Goal: Complete application form: Complete application form

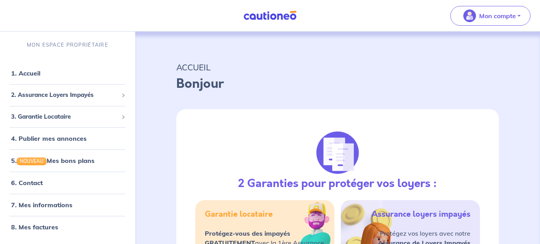
select select "FR"
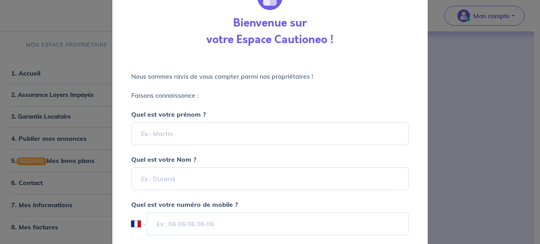
scroll to position [40, 0]
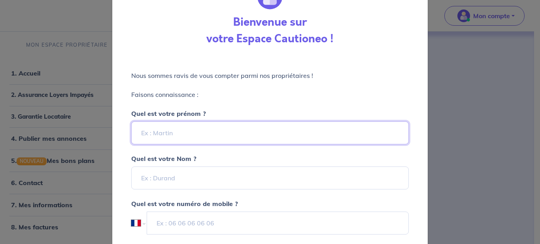
click at [303, 135] on input "Quel est votre prénom ?" at bounding box center [270, 132] width 278 height 23
type input "DELPHINE"
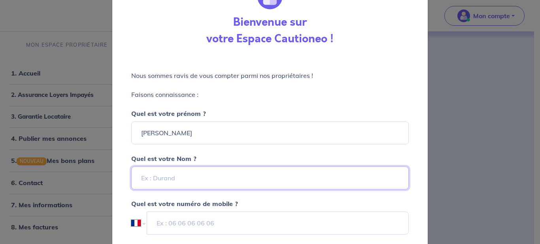
type input "DIAZ"
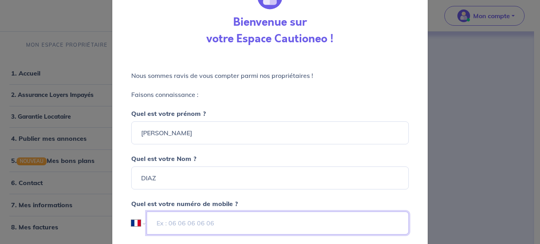
type input "06 84 38 04 45"
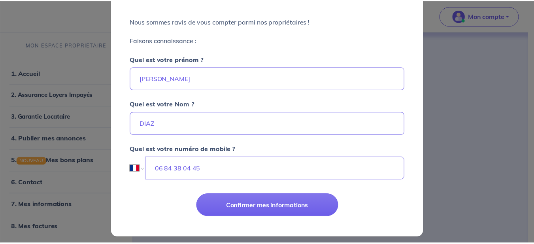
scroll to position [100, 0]
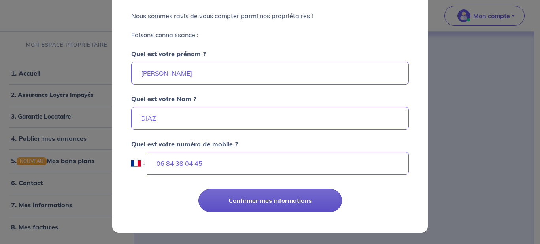
click at [276, 207] on button "Confirmer mes informations" at bounding box center [271, 200] width 144 height 23
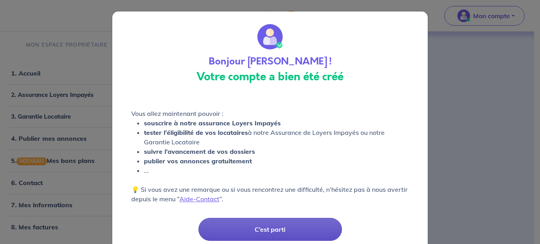
click at [255, 230] on button "C’est parti" at bounding box center [271, 229] width 144 height 23
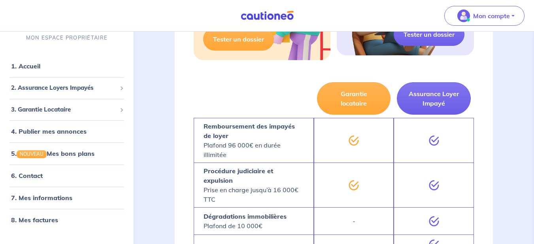
scroll to position [256, 0]
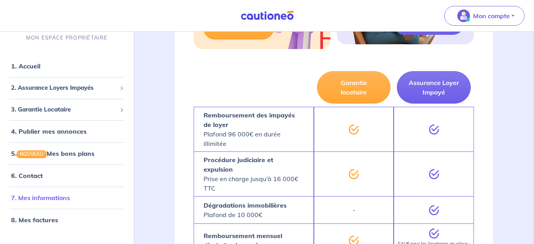
click at [48, 202] on link "7. Mes informations" at bounding box center [40, 198] width 59 height 8
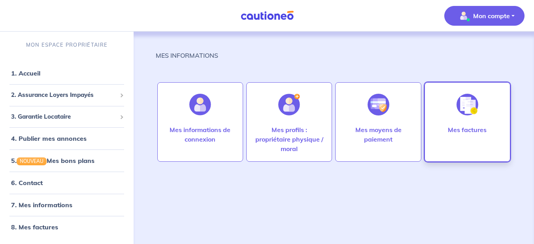
click at [443, 132] on div "Mes factures" at bounding box center [467, 142] width 51 height 35
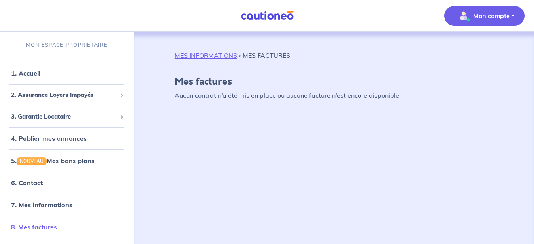
click at [46, 228] on link "8. Mes factures" at bounding box center [34, 227] width 46 height 8
click at [30, 184] on link "6. Contact" at bounding box center [26, 183] width 31 height 8
click at [511, 16] on button "Mon compte" at bounding box center [485, 16] width 80 height 20
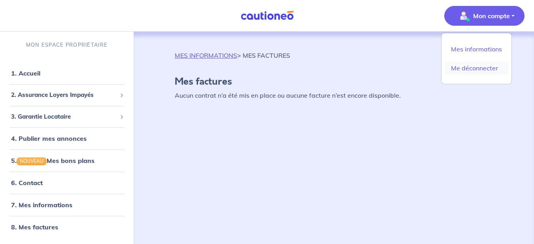
click at [483, 69] on link "Me déconnecter" at bounding box center [477, 68] width 64 height 13
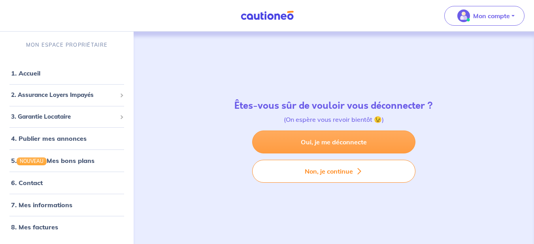
click at [387, 142] on link "Oui, je me déconnecte" at bounding box center [333, 142] width 163 height 23
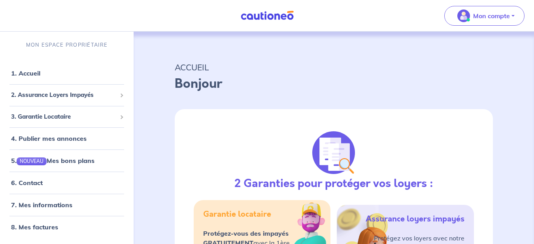
select select "FR"
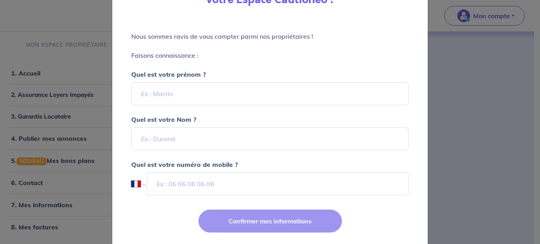
scroll to position [81, 0]
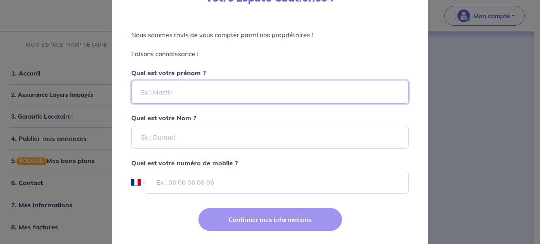
click at [260, 90] on input "Quel est votre prénom ?" at bounding box center [270, 92] width 278 height 23
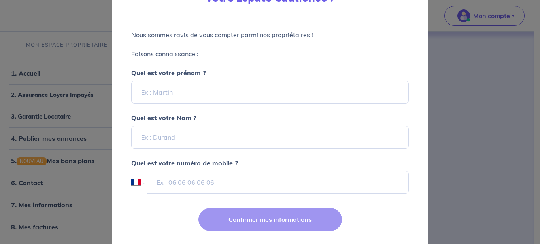
click at [478, 134] on div "Bienvenue sur votre Espace Cautioneo ! Nous sommes ravis de vous compter parmi …" at bounding box center [270, 122] width 540 height 244
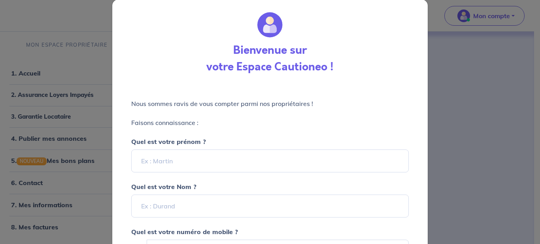
scroll to position [0, 0]
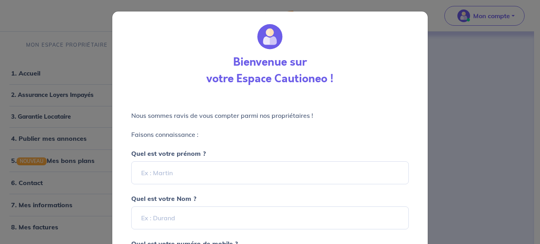
click at [438, 97] on div "Bienvenue sur votre Espace Cautioneo ! Nous sommes ravis de vous compter parmi …" at bounding box center [270, 122] width 540 height 244
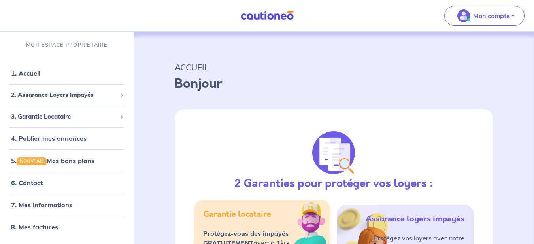
select select "FR"
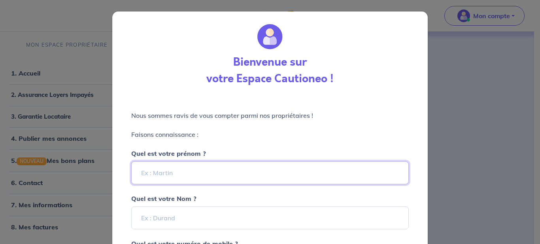
click at [166, 170] on input "Quel est votre prénom ?" at bounding box center [270, 172] width 278 height 23
type input "Hugues"
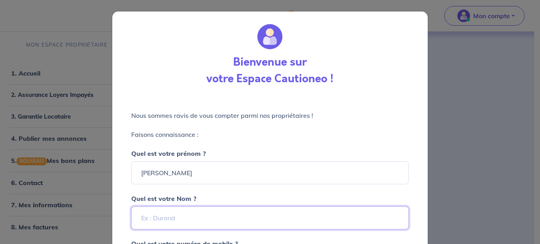
type input "de SERESIN"
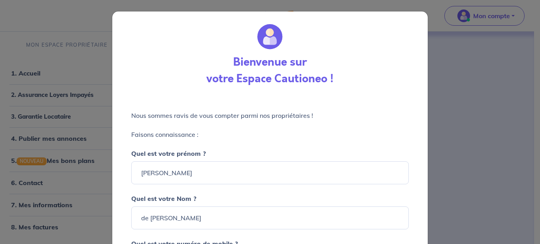
type input "06 09 18 51 76"
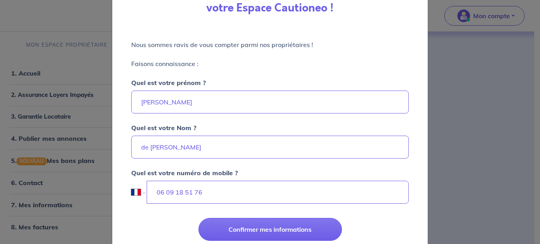
scroll to position [72, 0]
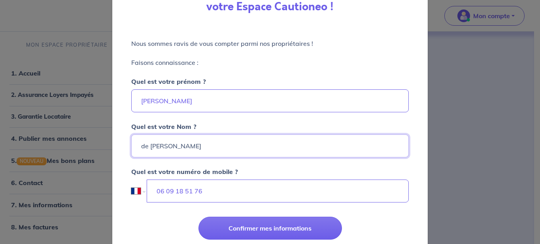
click at [139, 145] on input "de SERESIN" at bounding box center [270, 145] width 278 height 23
type input "REYNOLD de SERESIN"
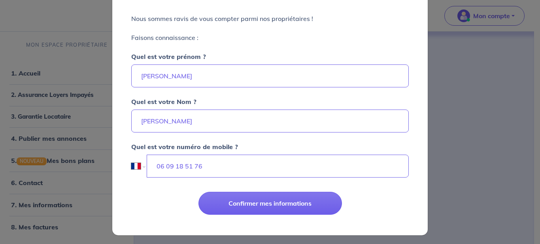
scroll to position [100, 0]
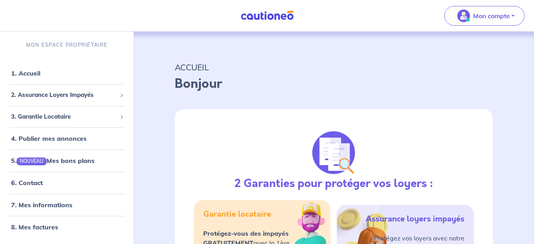
select select "FR"
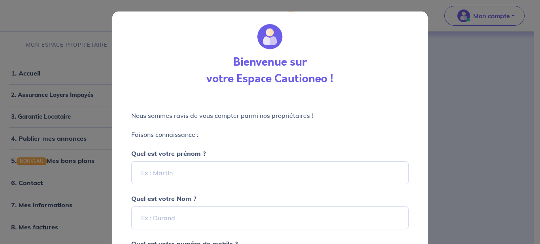
click at [501, 14] on div "Bienvenue sur votre Espace Cautioneo ! Nous sommes ravis de vous compter parmi …" at bounding box center [270, 122] width 540 height 244
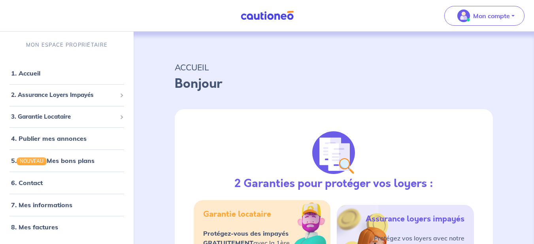
select select "FR"
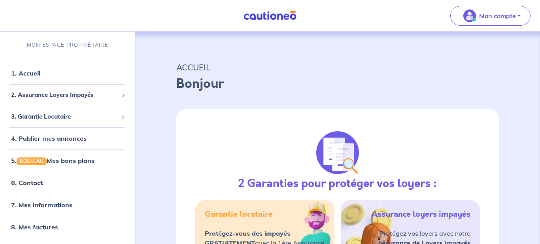
select select "FR"
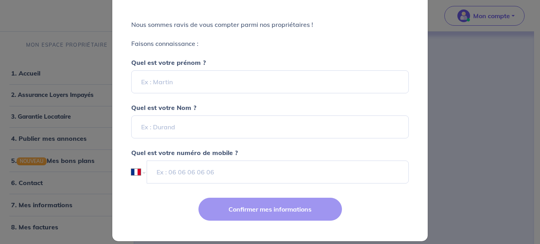
scroll to position [91, 0]
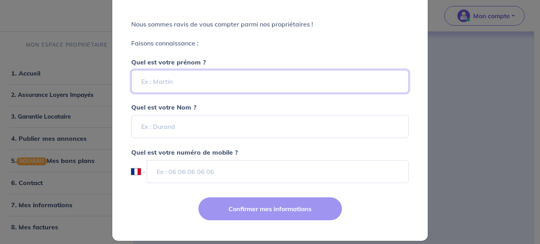
click at [239, 82] on input "Quel est votre prénom ?" at bounding box center [270, 81] width 278 height 23
type input "Hugues"
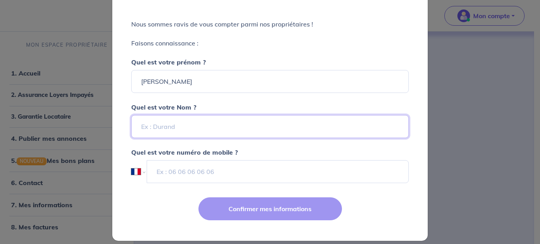
type input "de SERESIN"
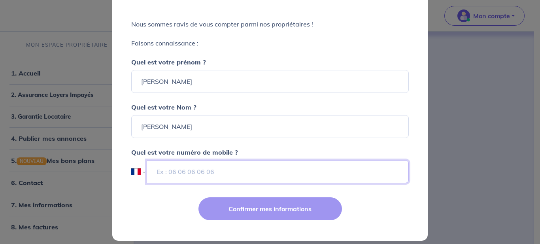
type input "06 09 18 51 76"
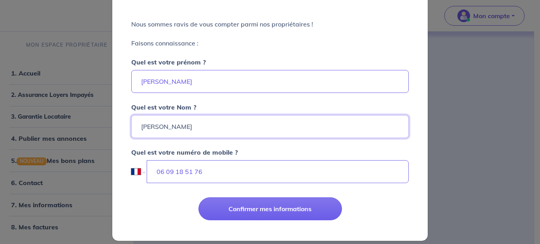
click at [141, 126] on input "de SERESIN" at bounding box center [270, 126] width 278 height 23
type input "REYNOLD de SERESIN"
click at [200, 174] on input "06 09 18 51 76" at bounding box center [278, 171] width 262 height 23
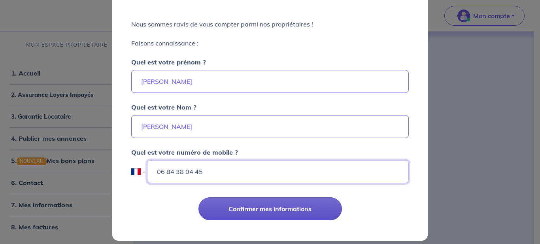
type input "06 84 38 04 45"
click at [248, 210] on button "Confirmer mes informations" at bounding box center [271, 208] width 144 height 23
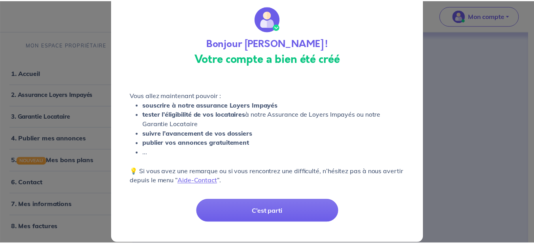
scroll to position [29, 0]
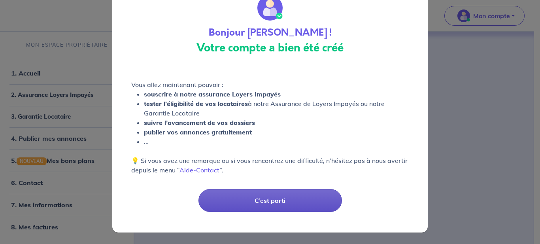
click at [282, 204] on button "C’est parti" at bounding box center [271, 200] width 144 height 23
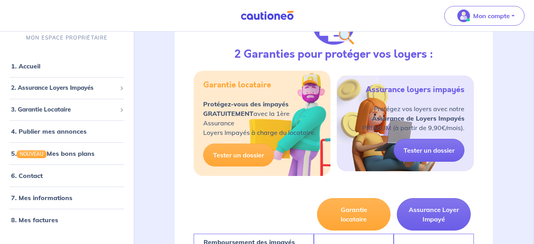
scroll to position [120, 0]
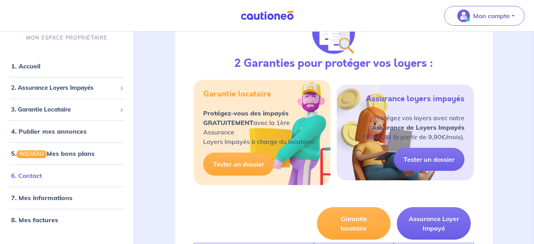
click at [22, 176] on link "6. Contact" at bounding box center [26, 176] width 31 height 8
